Goal: Task Accomplishment & Management: Use online tool/utility

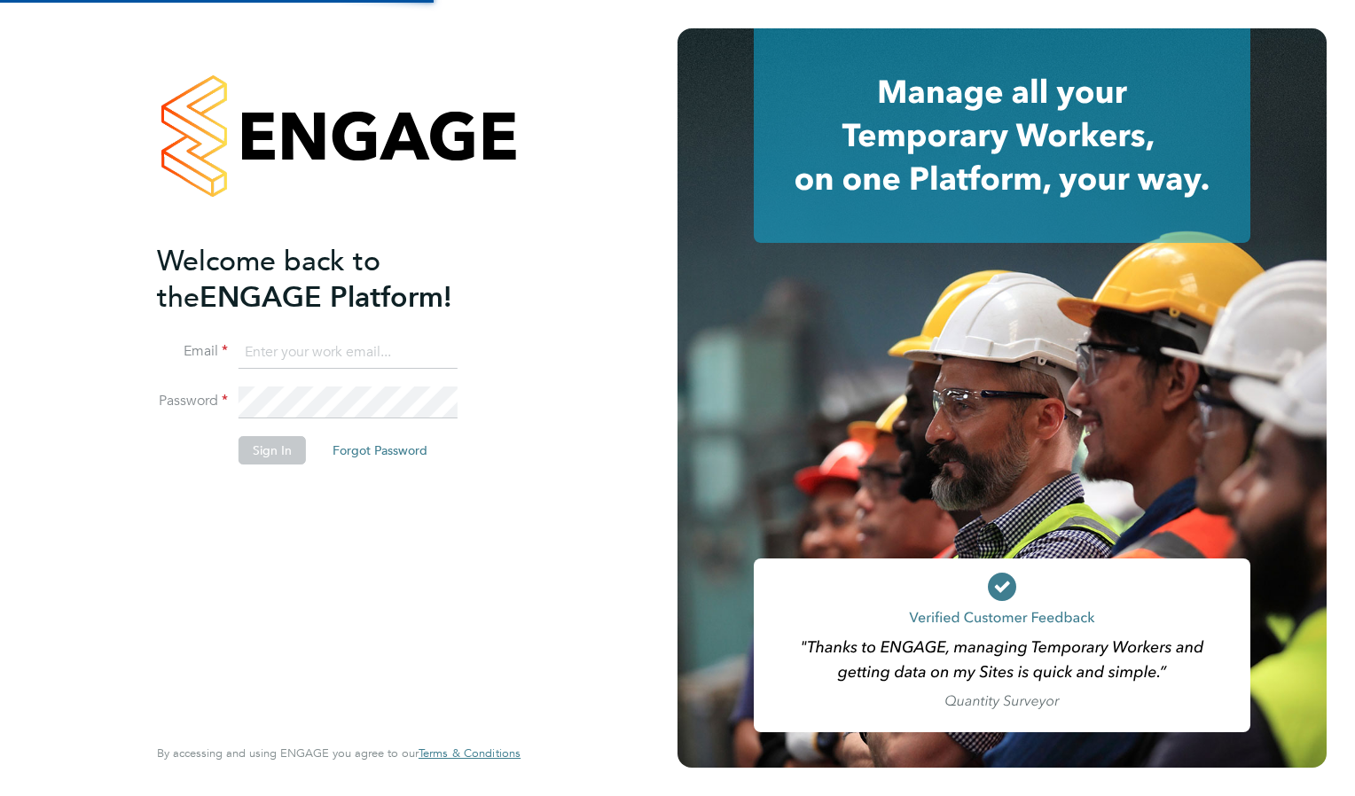
type input "[EMAIL_ADDRESS][DOMAIN_NAME]"
click at [279, 439] on button "Sign In" at bounding box center [272, 450] width 67 height 28
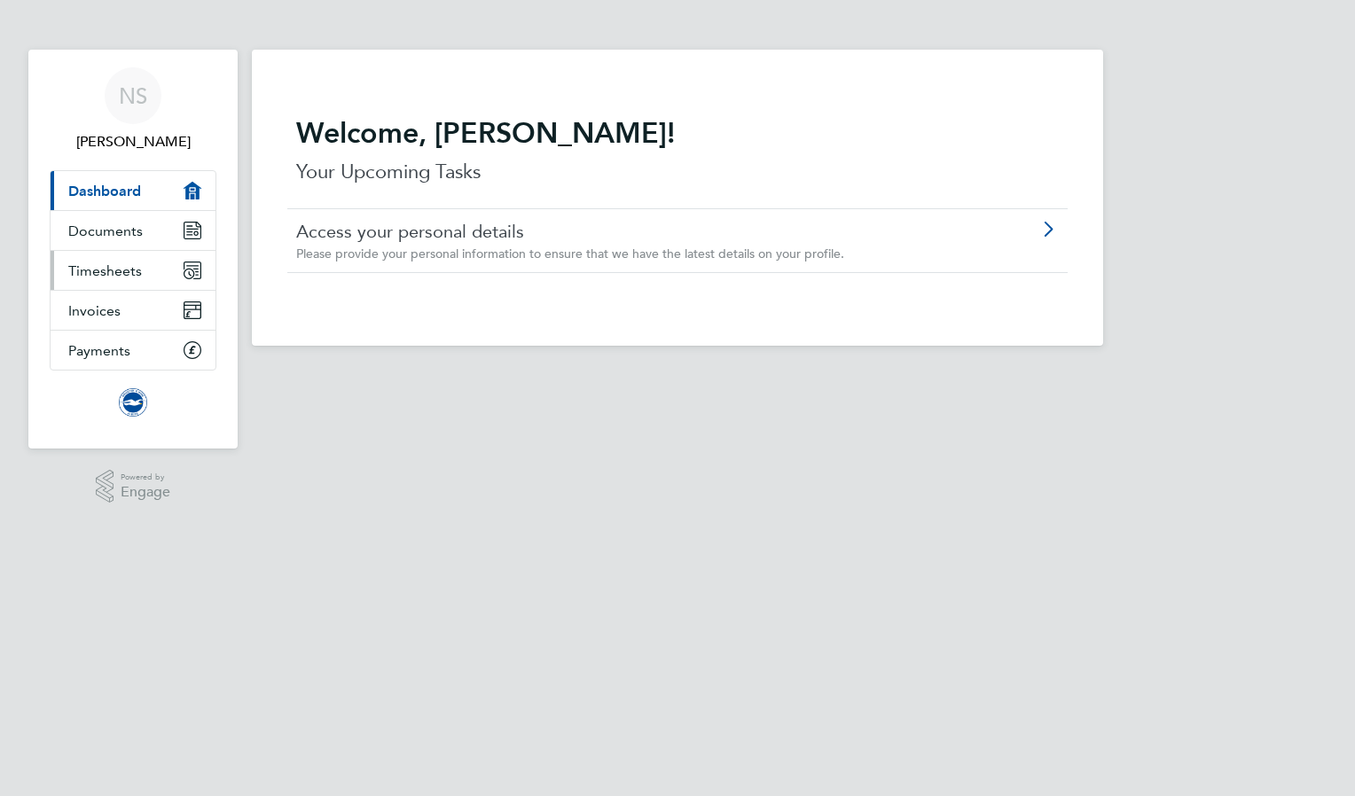
click at [143, 278] on link "Timesheets" at bounding box center [133, 270] width 165 height 39
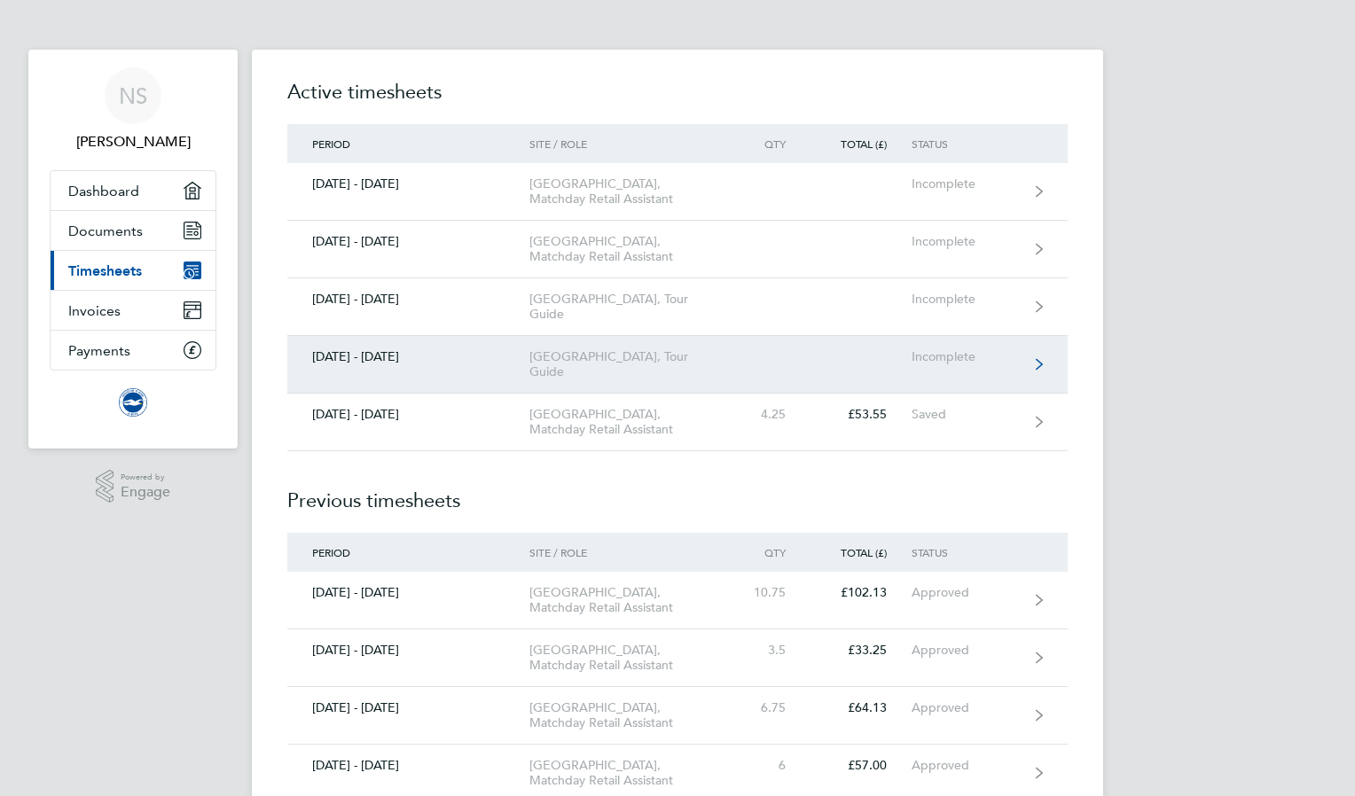
click at [817, 380] on link "[DATE] - [DATE] American Express Community Stadium, Tour Guide Incomplete" at bounding box center [677, 365] width 781 height 58
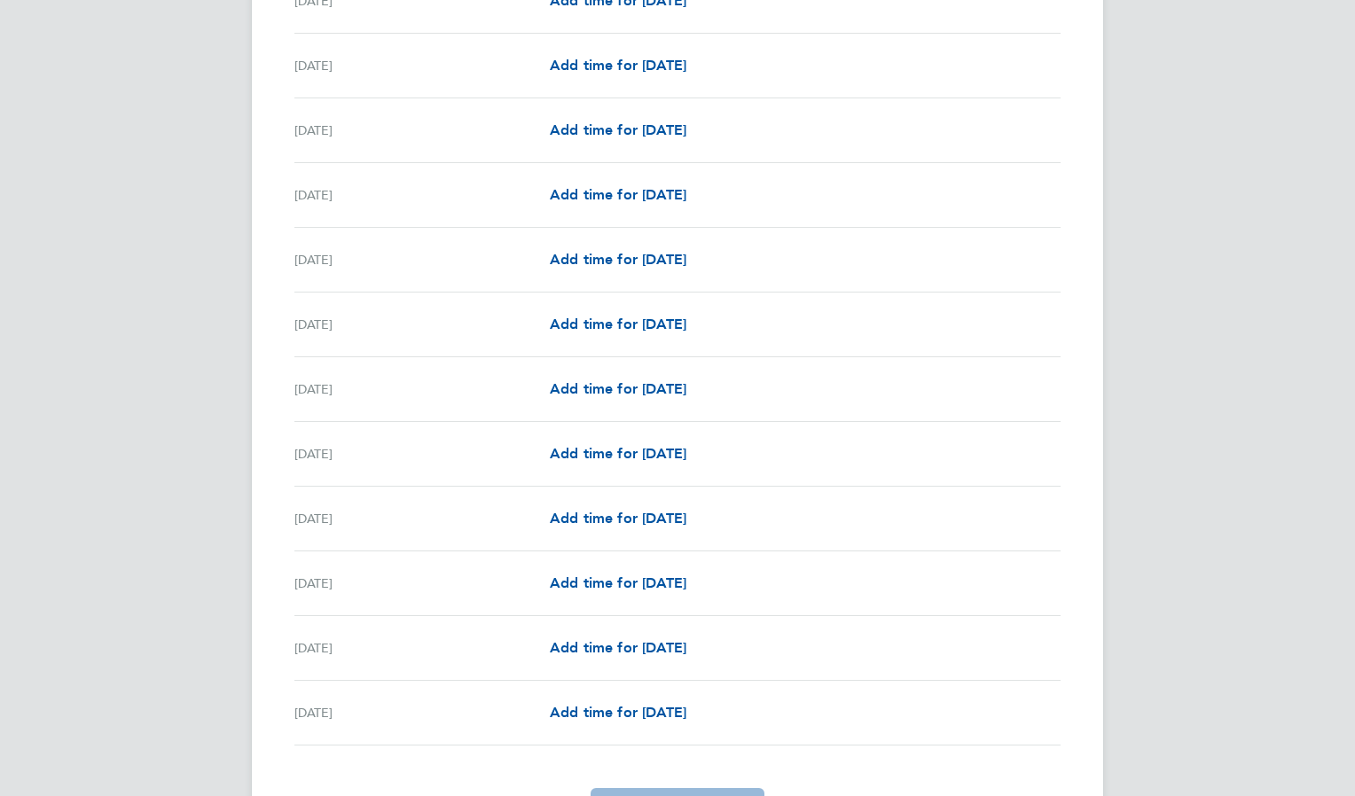
scroll to position [1670, 0]
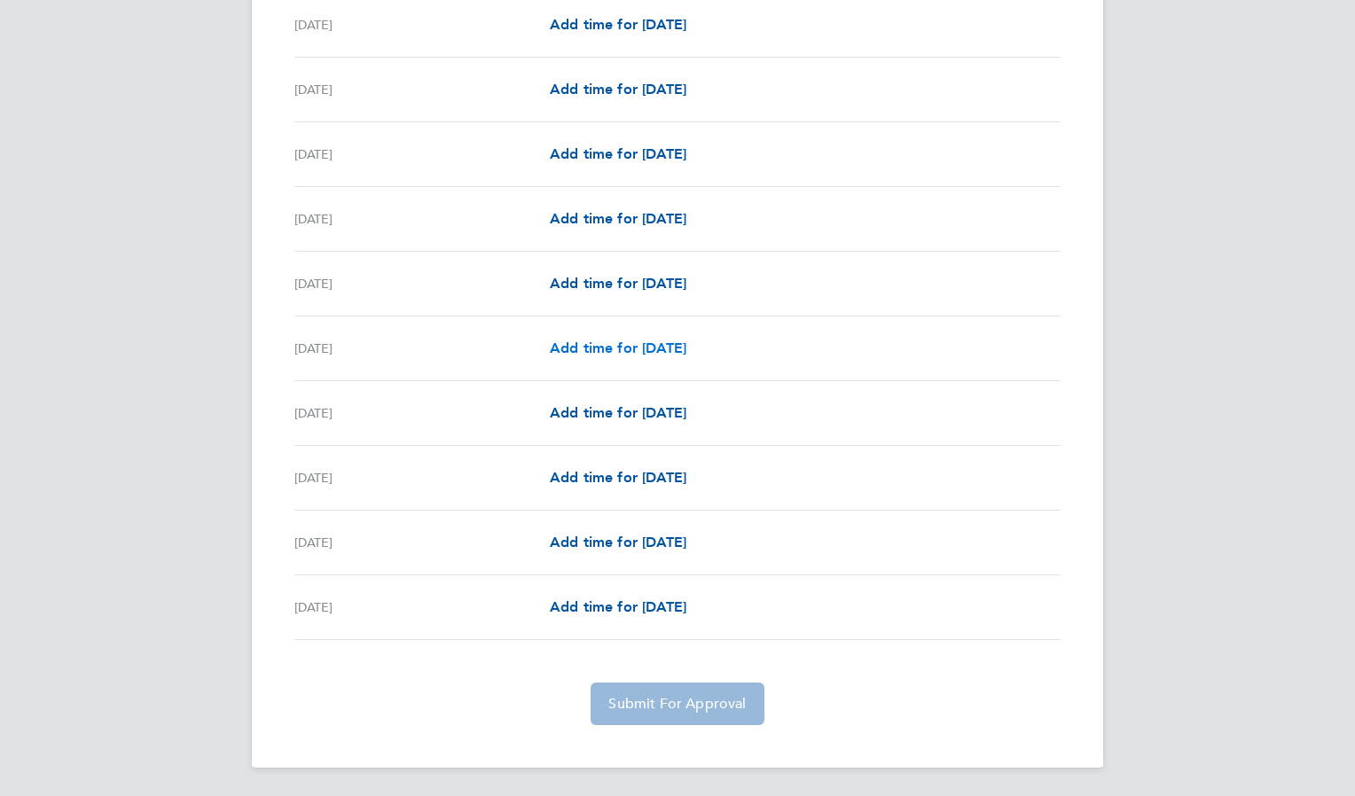
click at [655, 348] on span "Add time for Wed 27 Aug" at bounding box center [618, 348] width 137 height 17
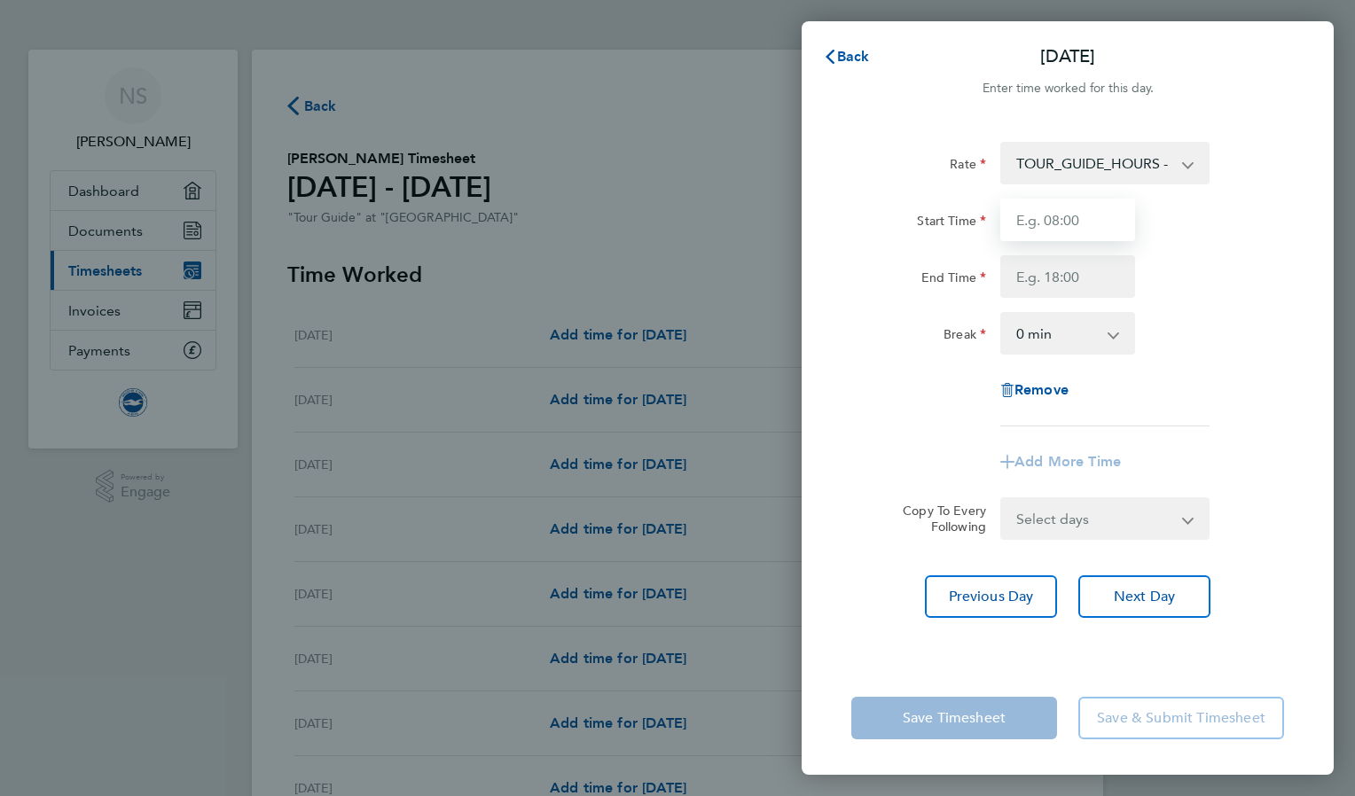
click at [1070, 220] on input "Start Time" at bounding box center [1067, 220] width 135 height 43
type input "09:30"
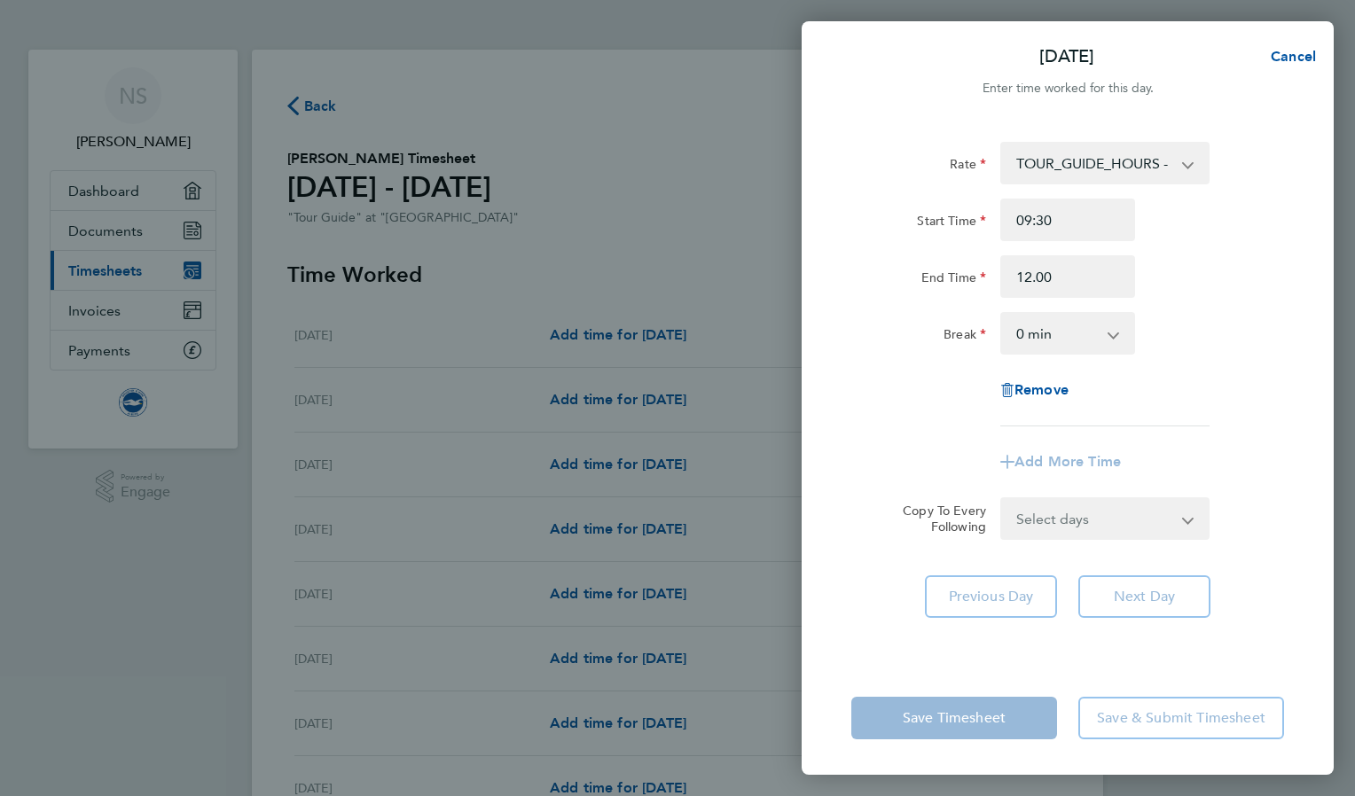
type input "12:00"
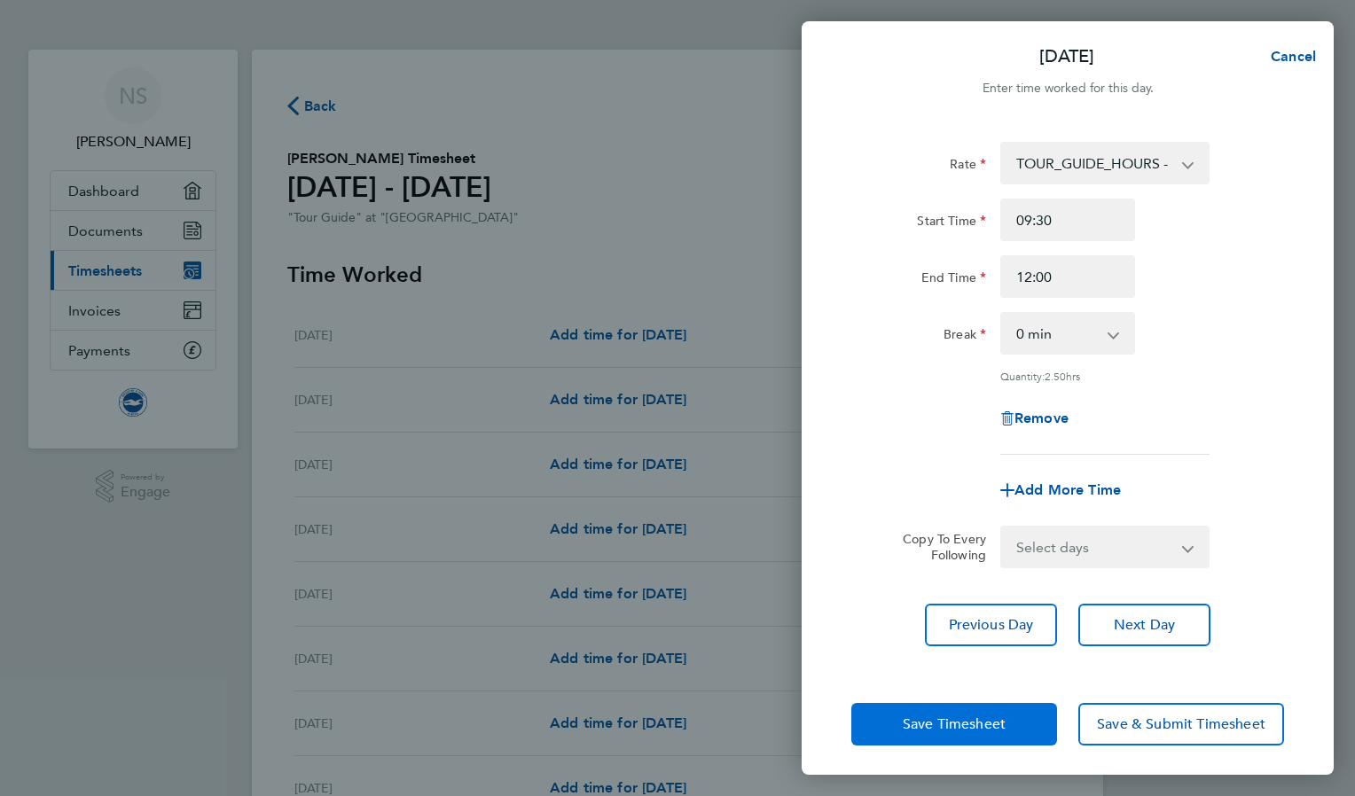
click at [973, 725] on span "Save Timesheet" at bounding box center [954, 725] width 103 height 18
